Goal: Communication & Community: Ask a question

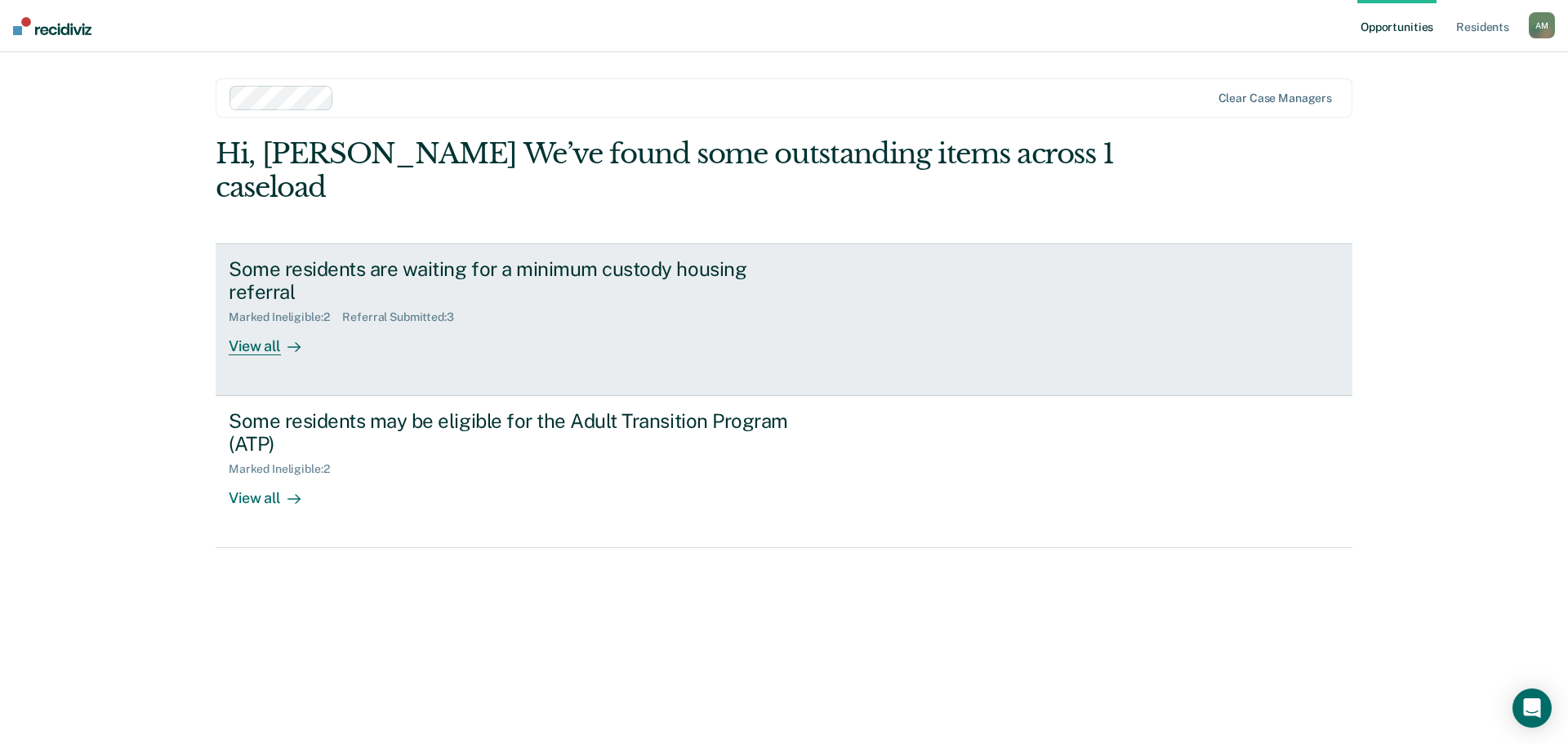
click at [288, 340] on icon at bounding box center [295, 347] width 13 height 13
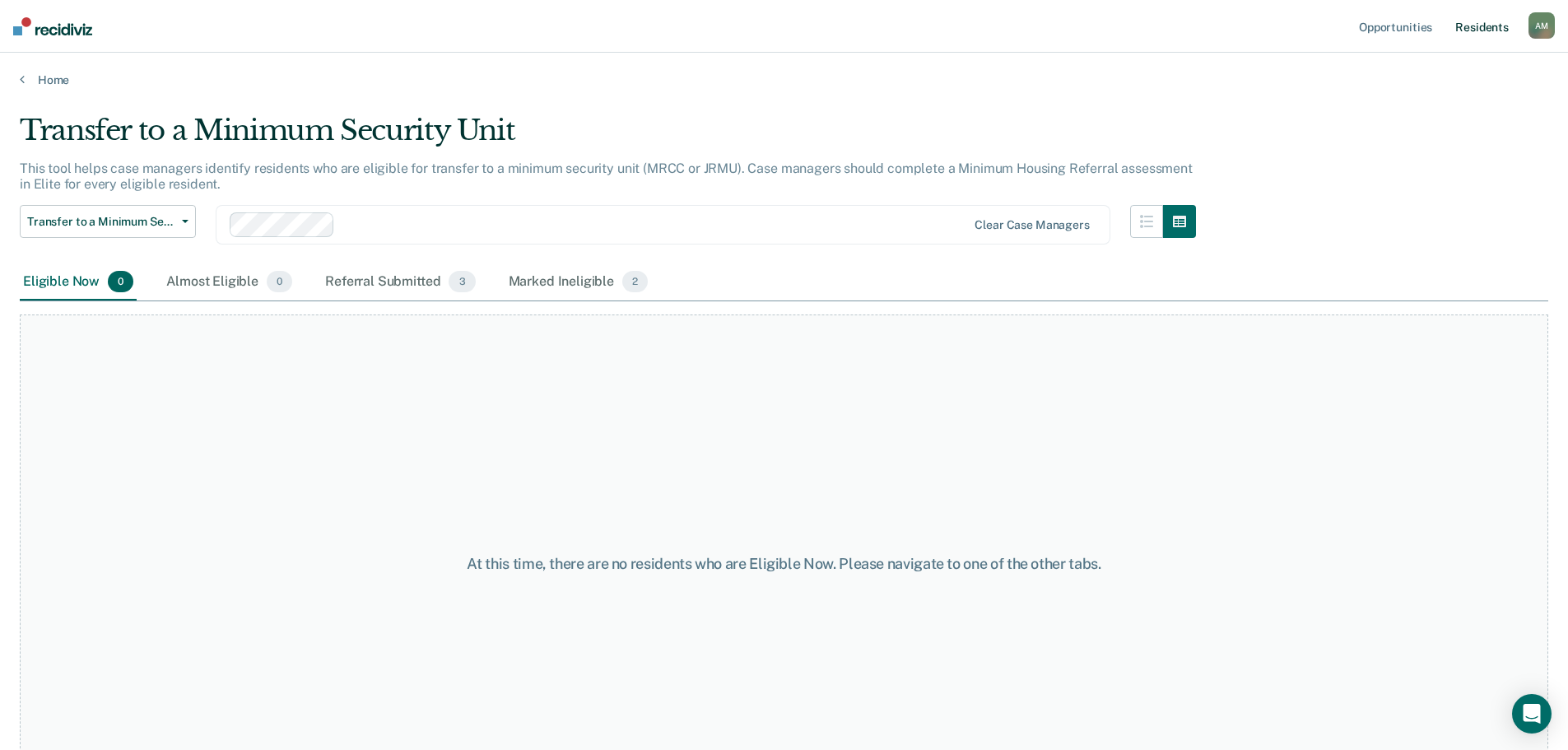
click at [1496, 23] on link "Resident s" at bounding box center [1482, 26] width 60 height 53
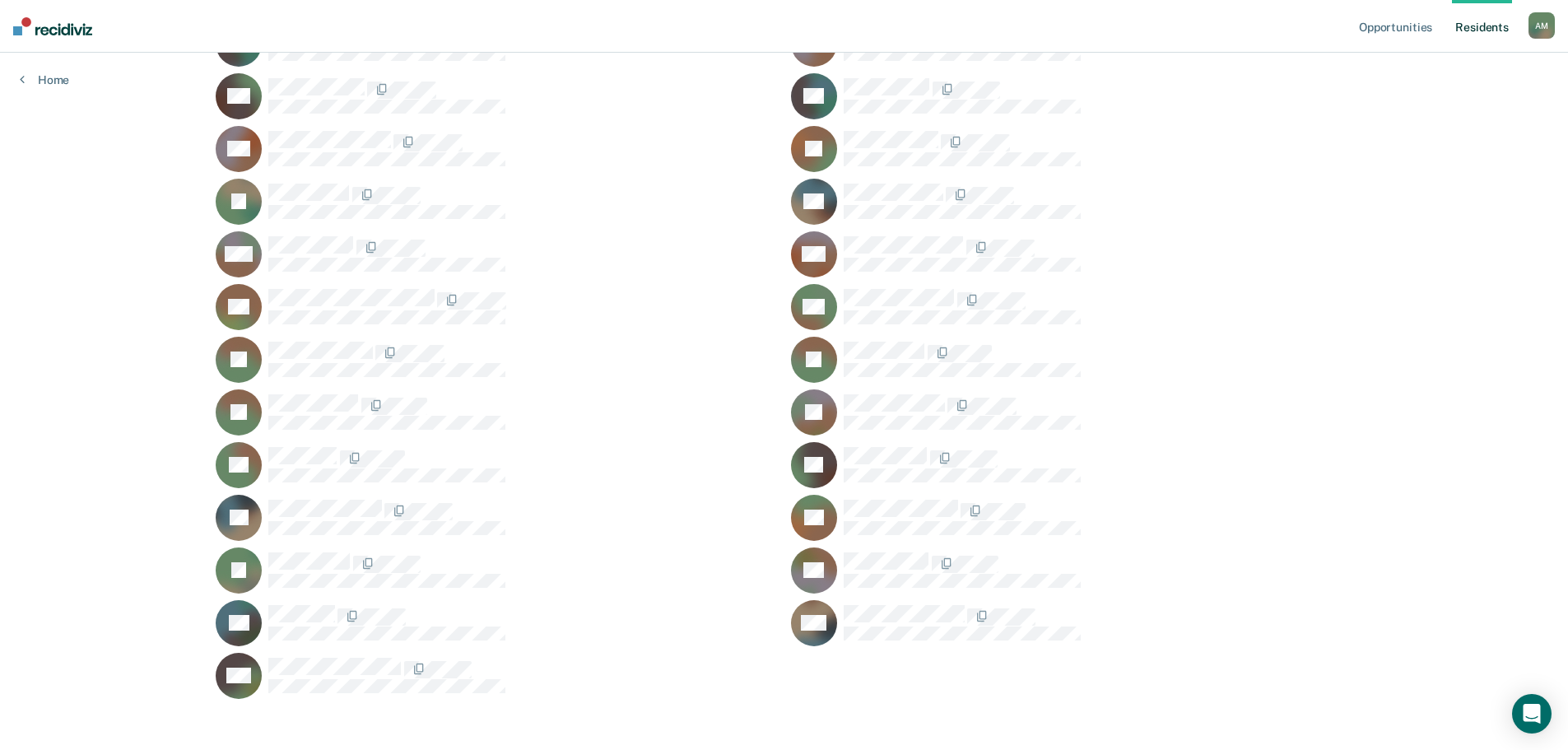
scroll to position [503, 0]
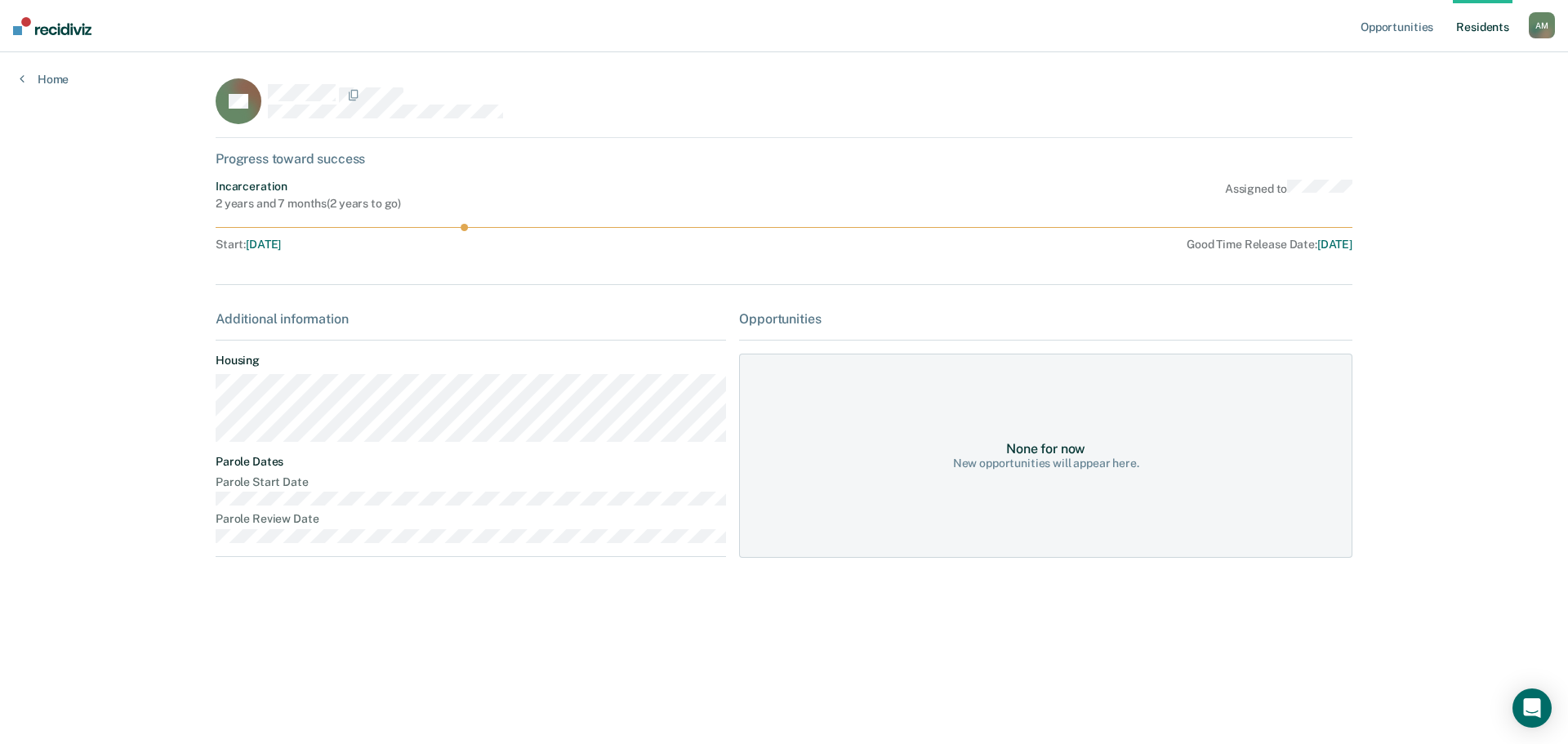
drag, startPoint x: 466, startPoint y: 227, endPoint x: 544, endPoint y: 228, distance: 78.0
click at [544, 228] on icon at bounding box center [784, 228] width 1137 height 8
click at [1049, 456] on div "New opportunities will appear here." at bounding box center [1046, 463] width 187 height 14
click at [237, 321] on div "Additional information" at bounding box center [471, 318] width 511 height 15
click at [1531, 709] on icon "Open Intercom Messenger" at bounding box center [1532, 708] width 19 height 21
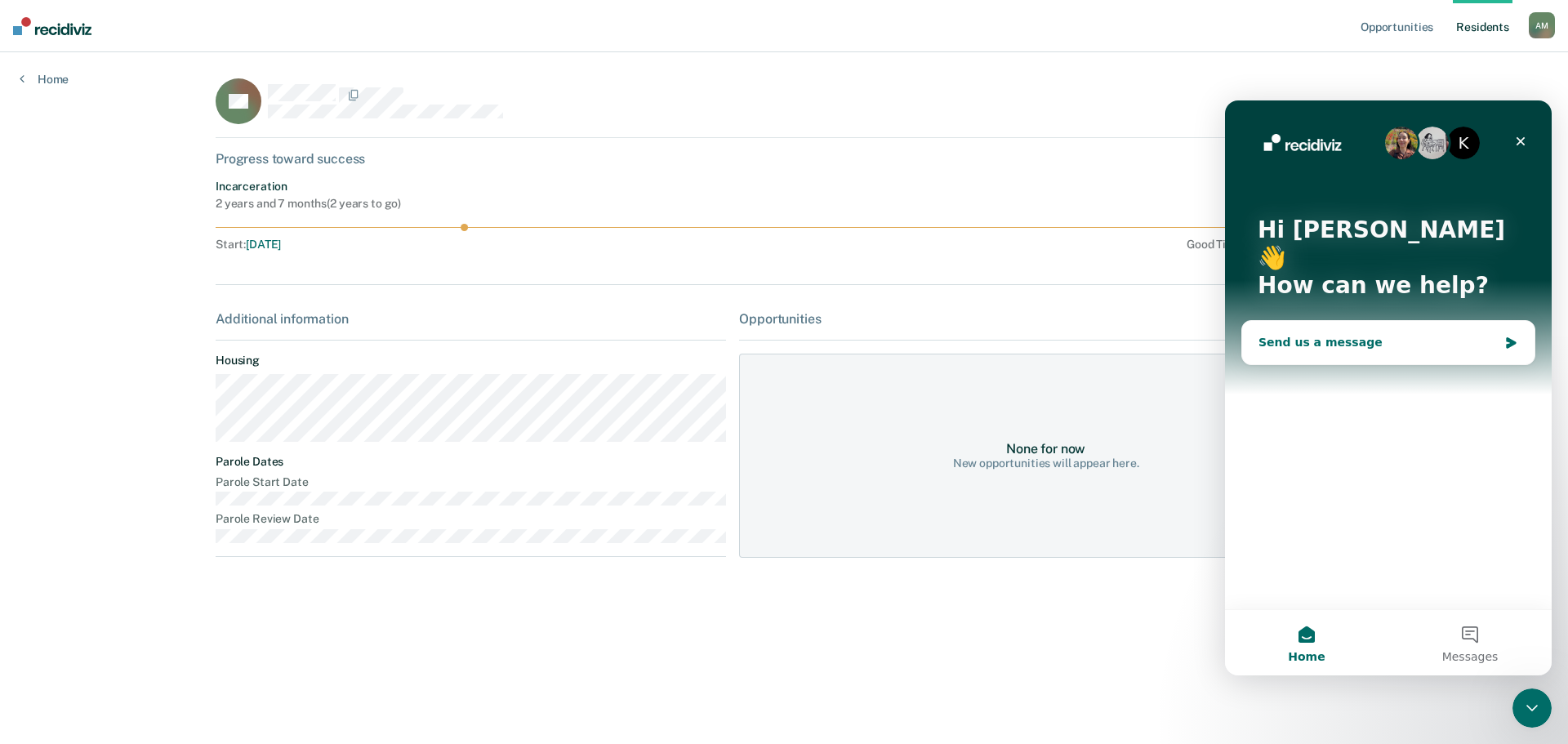
click at [1404, 334] on div "Send us a message" at bounding box center [1379, 342] width 239 height 17
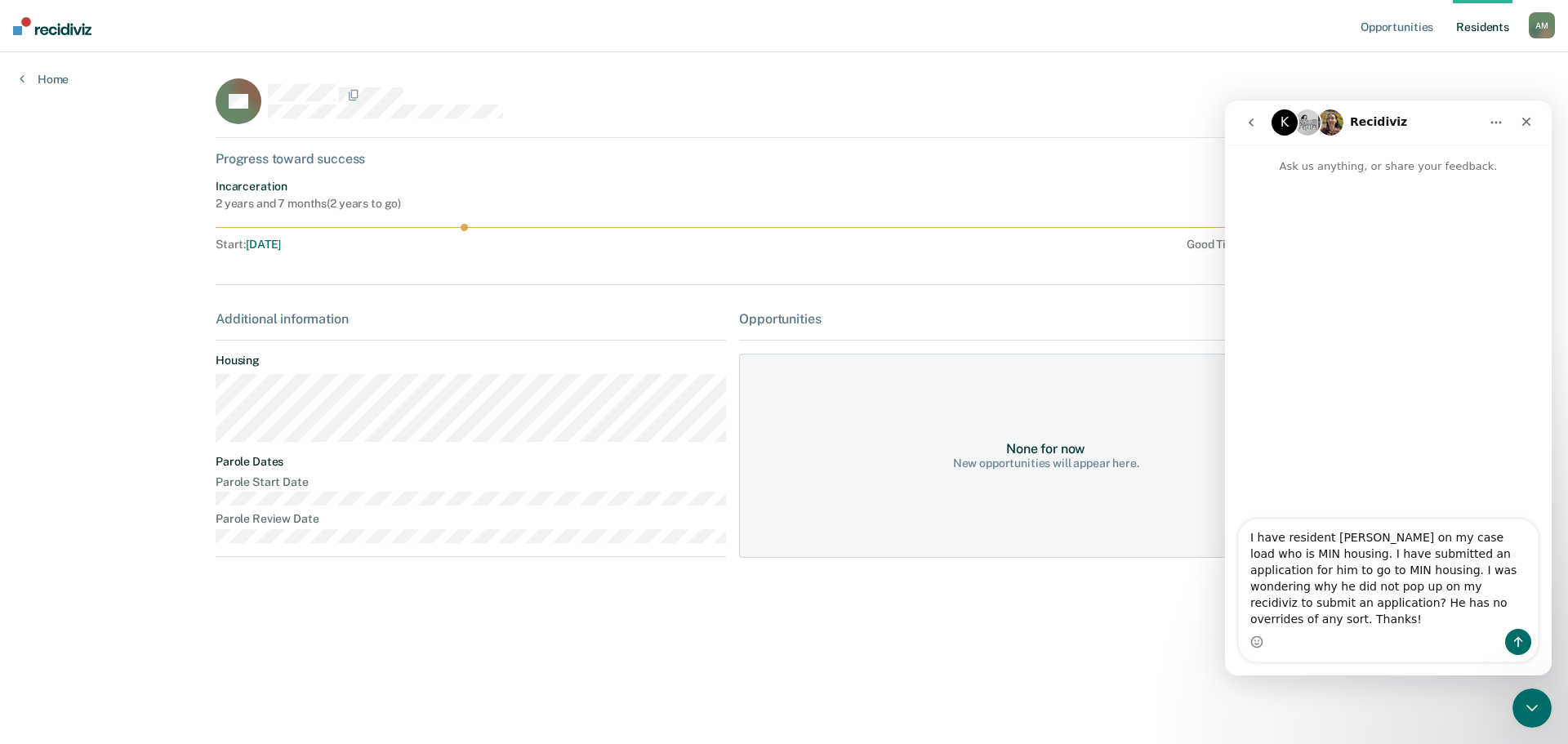
type textarea "I have resident [PERSON_NAME] on my case load who is MIN housing. I have submit…"
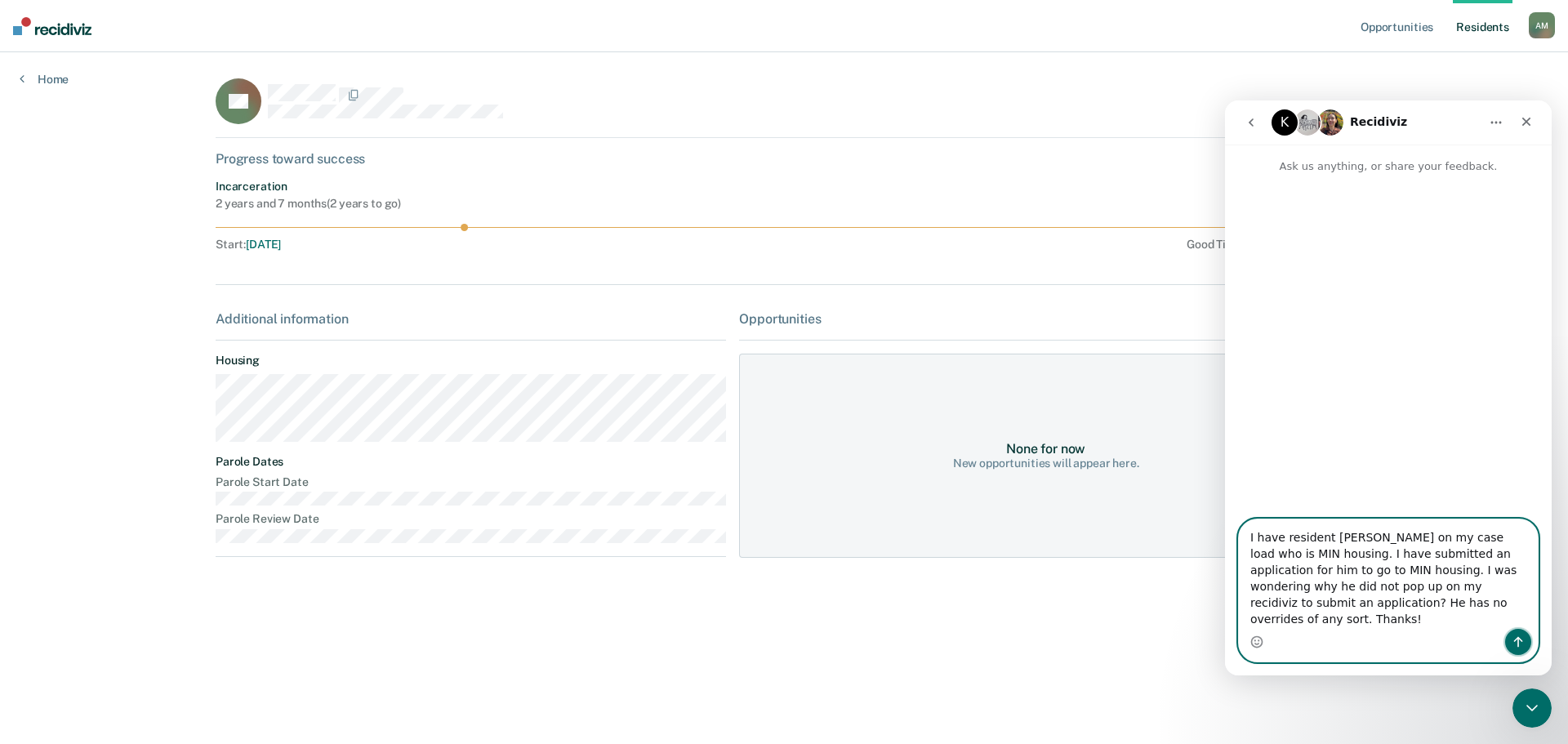
click at [1523, 644] on icon "Send a message…" at bounding box center [1518, 642] width 13 height 13
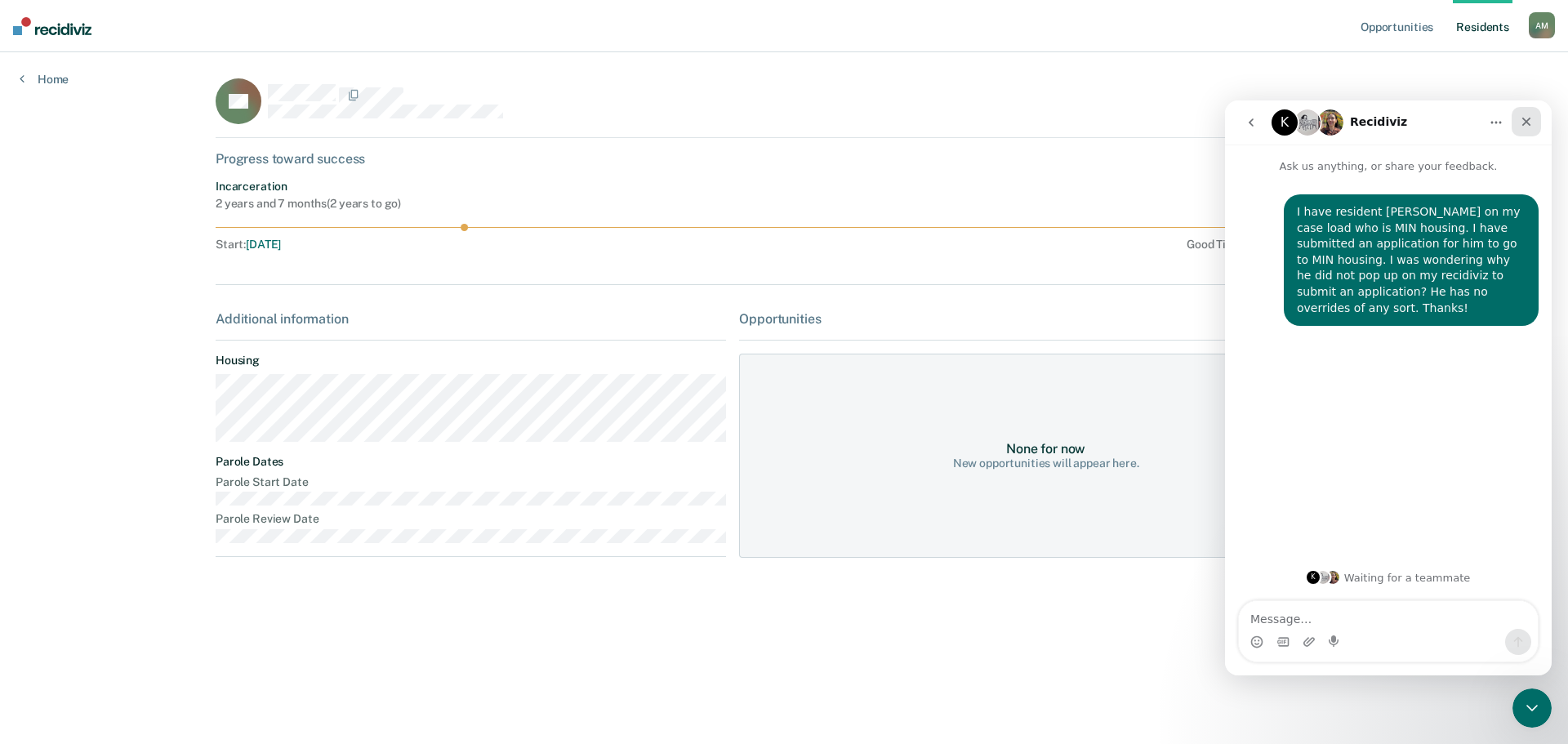
click at [1523, 117] on icon "Close" at bounding box center [1527, 121] width 13 height 13
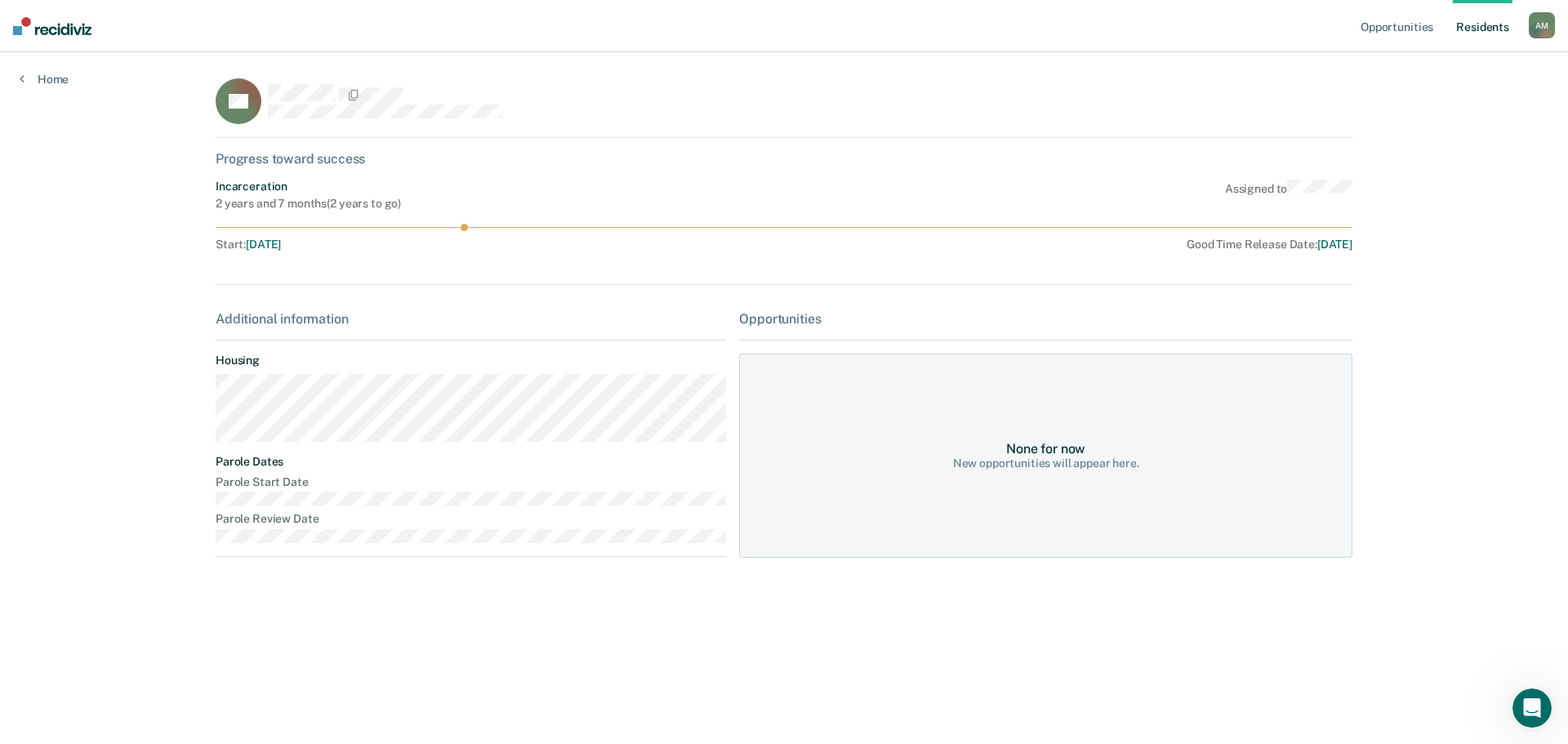
click at [511, 224] on icon at bounding box center [784, 228] width 1137 height 8
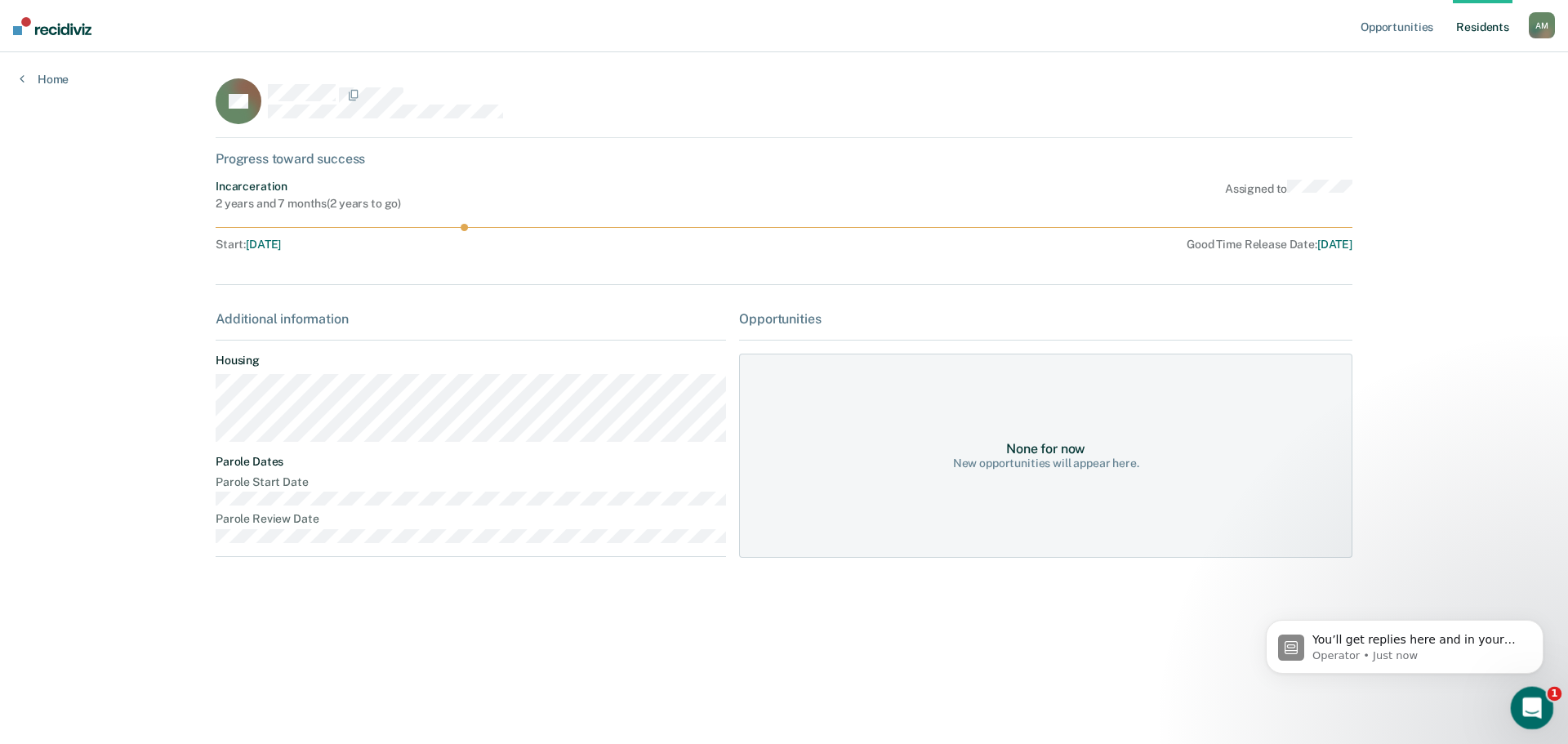
click at [1521, 701] on icon "Open Intercom Messenger" at bounding box center [1530, 706] width 27 height 27
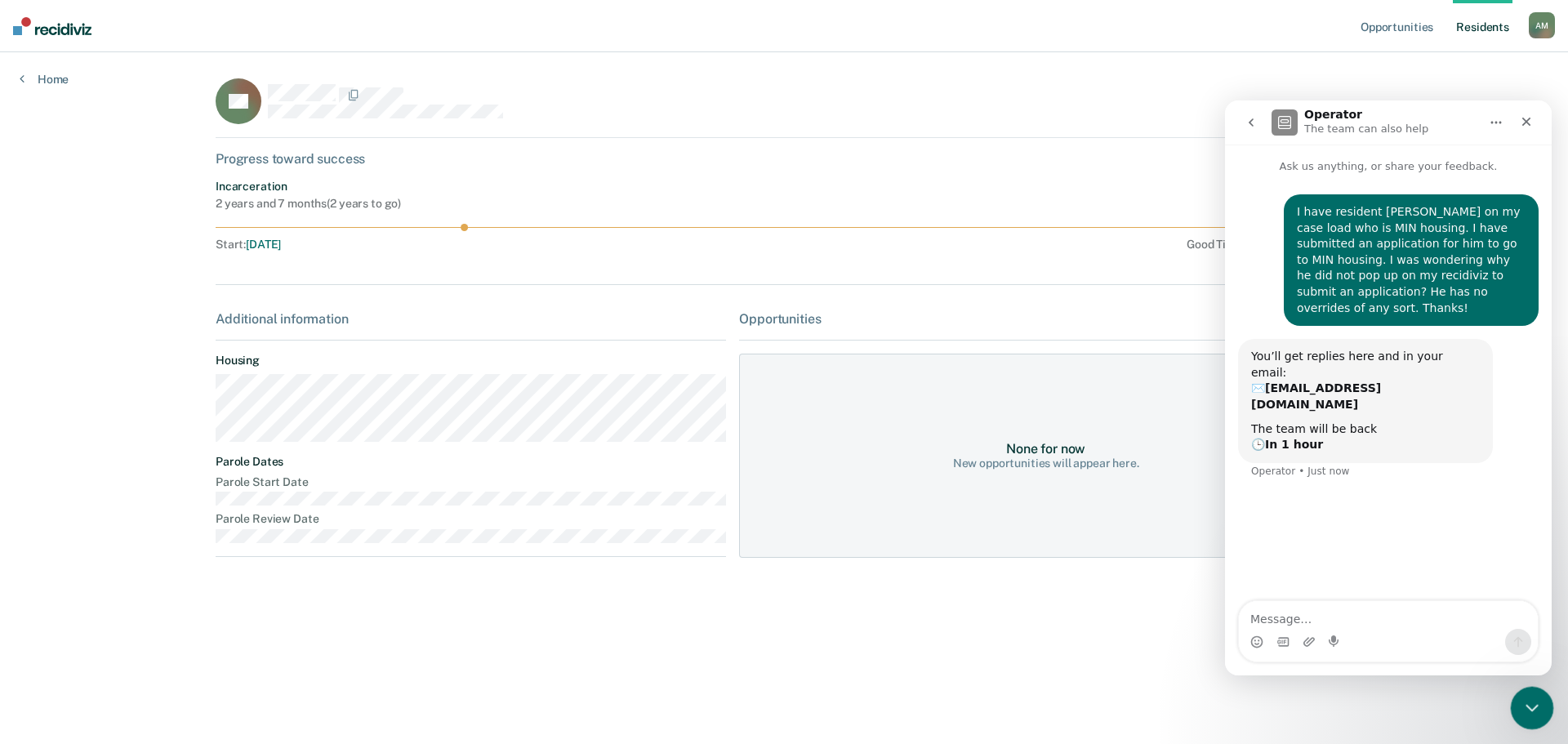
click at [1522, 704] on icon "Close Intercom Messenger" at bounding box center [1530, 705] width 19 height 19
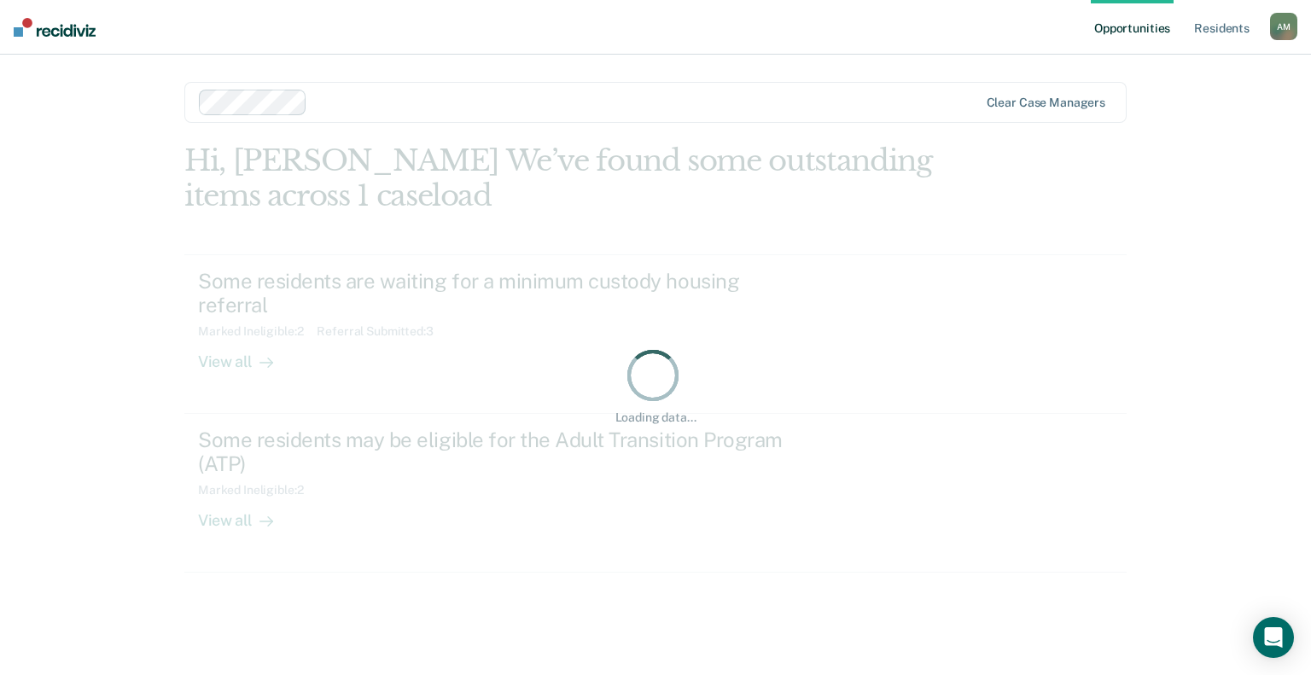
click at [1276, 616] on div "Opportunities Resident s Aberle, Anna M. A M Profile How it works Log Out Clear…" at bounding box center [655, 337] width 1311 height 675
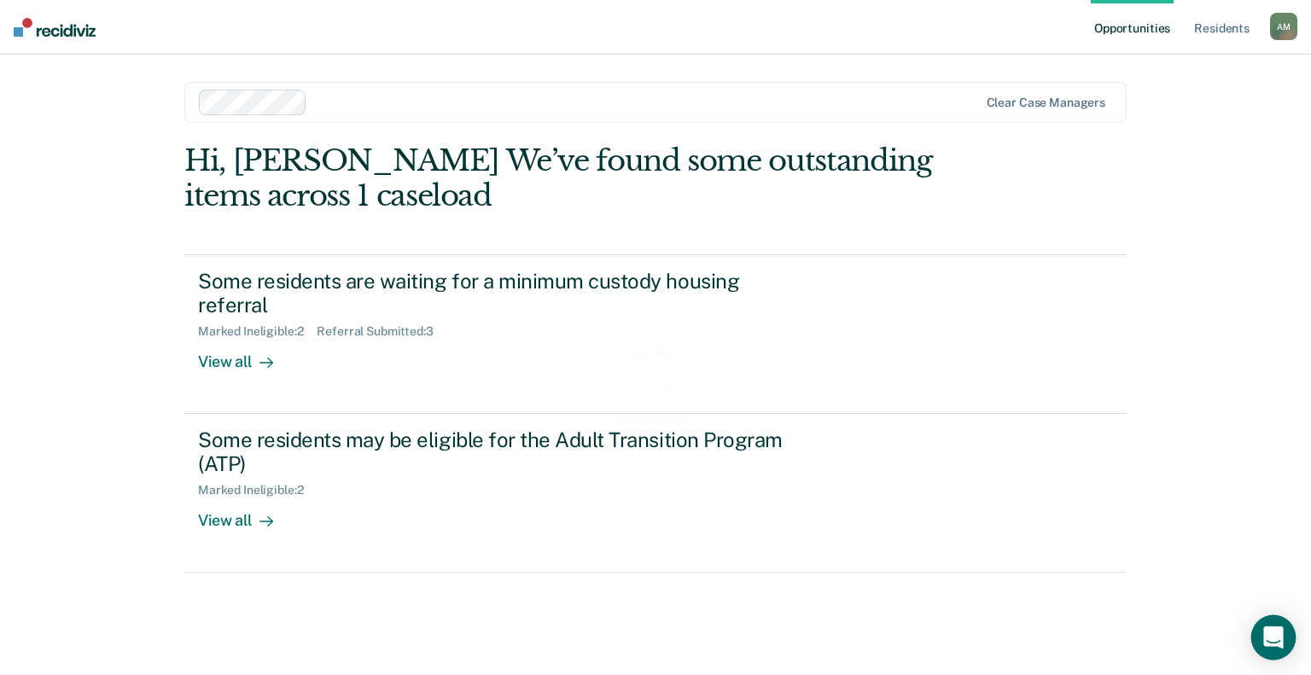
click at [1277, 626] on div "Open Intercom Messenger" at bounding box center [1274, 638] width 45 height 45
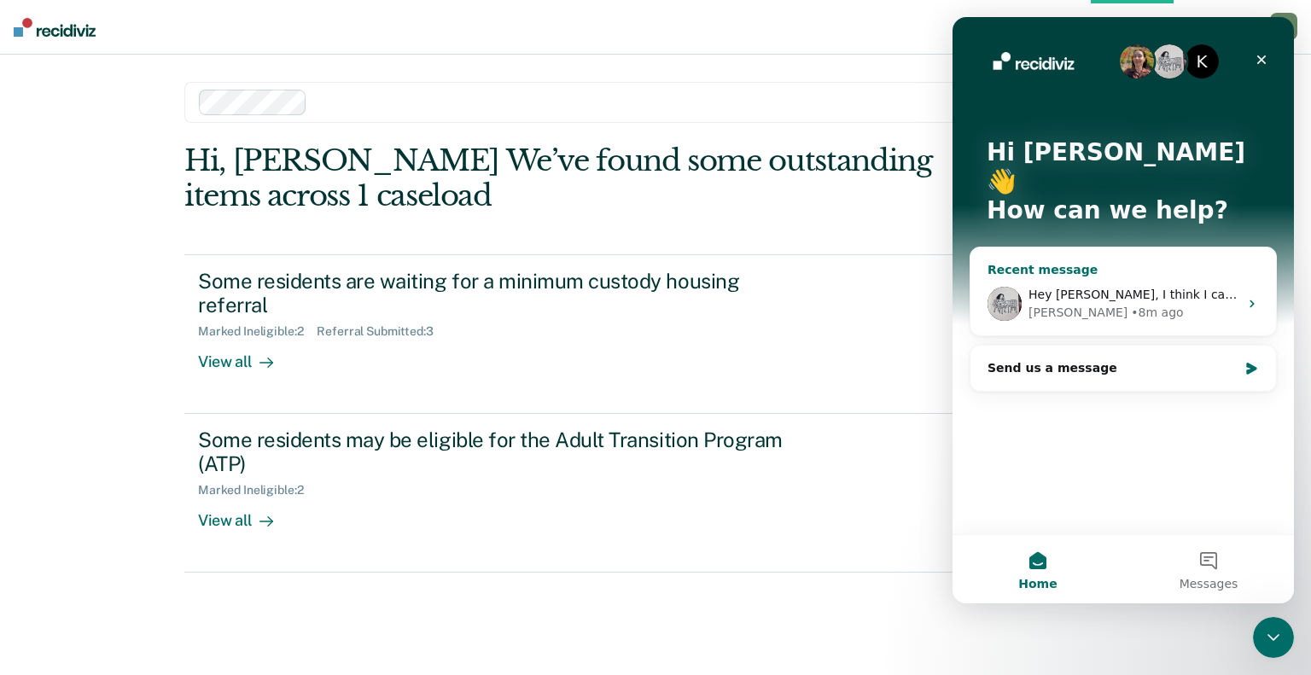
click at [1117, 304] on div "Kim • 8m ago" at bounding box center [1134, 313] width 210 height 18
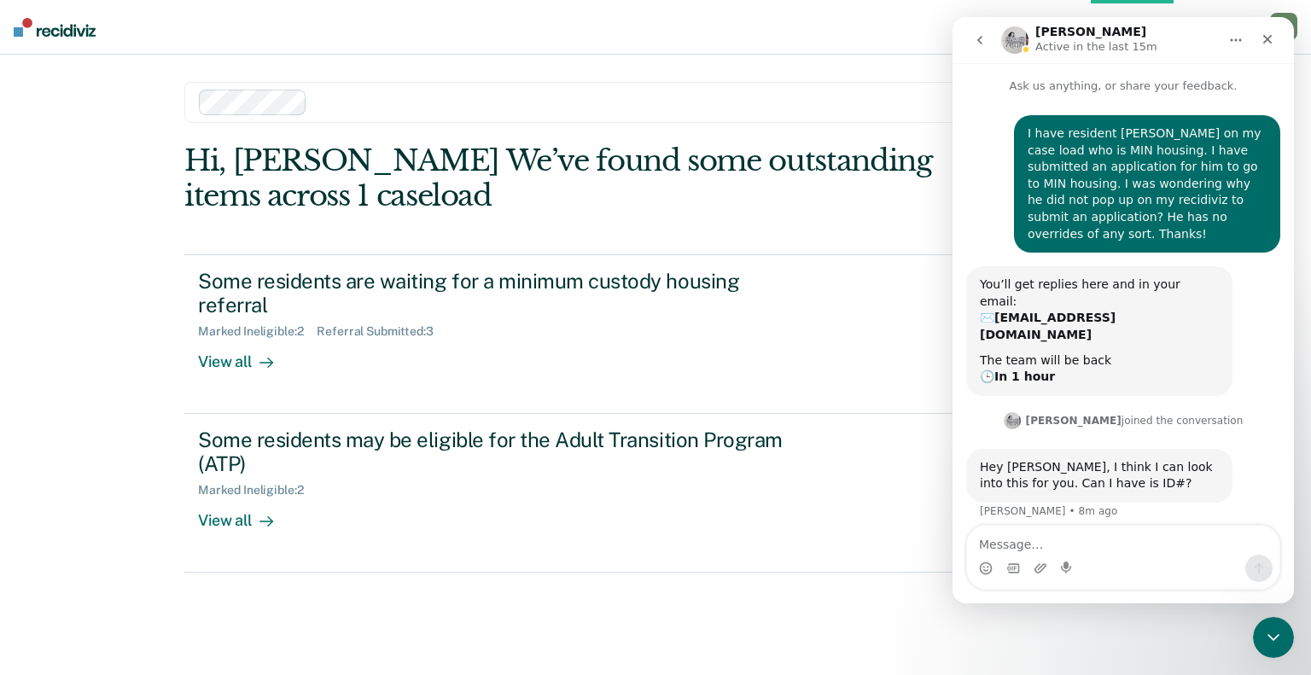
click at [1083, 551] on textarea "Message…" at bounding box center [1123, 540] width 312 height 29
type textarea "65417"
